Goal: Information Seeking & Learning: Learn about a topic

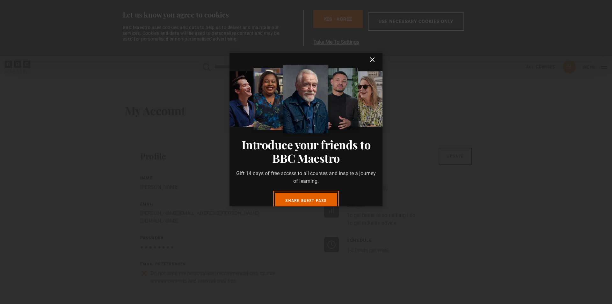
click at [371, 58] on icon "submit" at bounding box center [373, 60] width 4 height 4
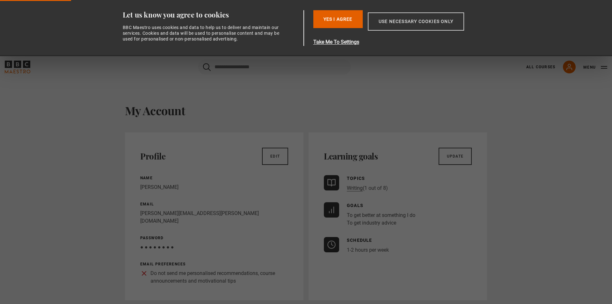
click at [405, 21] on button "Use necessary cookies only" at bounding box center [416, 21] width 96 height 18
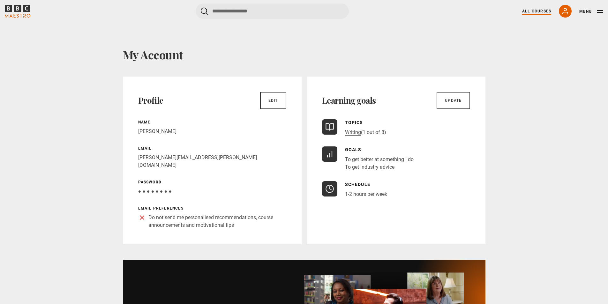
click at [531, 11] on link "All Courses" at bounding box center [536, 11] width 29 height 6
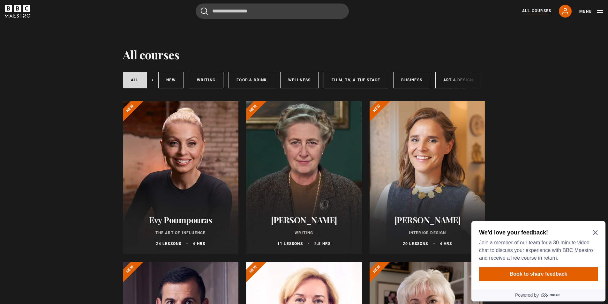
click at [597, 231] on icon "Close Maze Prompt" at bounding box center [594, 232] width 5 height 5
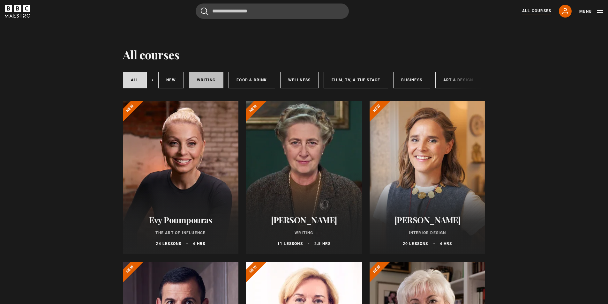
click at [204, 78] on link "Writing" at bounding box center [206, 80] width 34 height 17
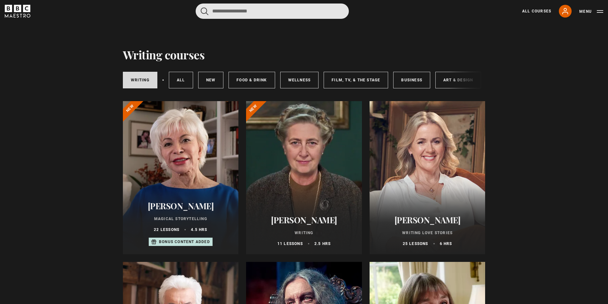
click at [249, 10] on input "Search" at bounding box center [272, 11] width 153 height 15
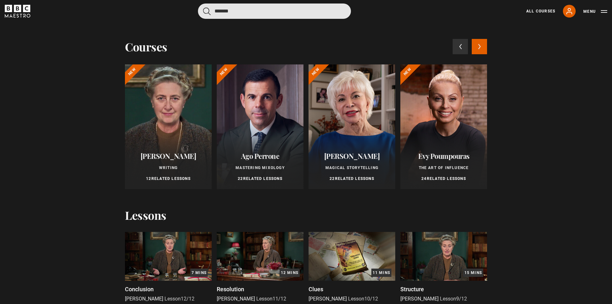
type input "*******"
click at [203, 7] on button "submit" at bounding box center [207, 11] width 8 height 8
